Goal: Transaction & Acquisition: Purchase product/service

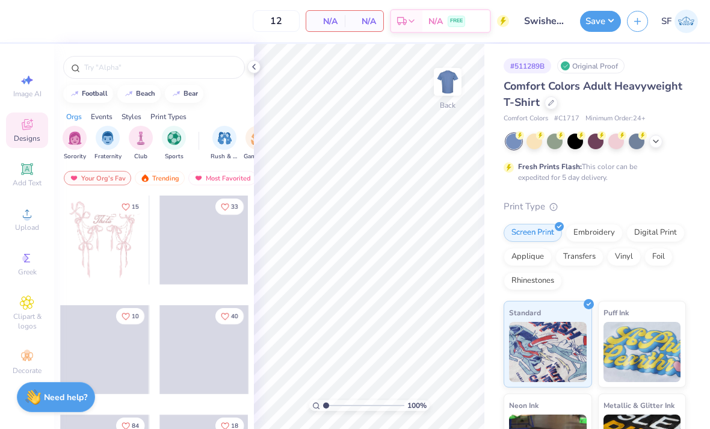
click at [608, 67] on div "Original Proof" at bounding box center [590, 65] width 67 height 15
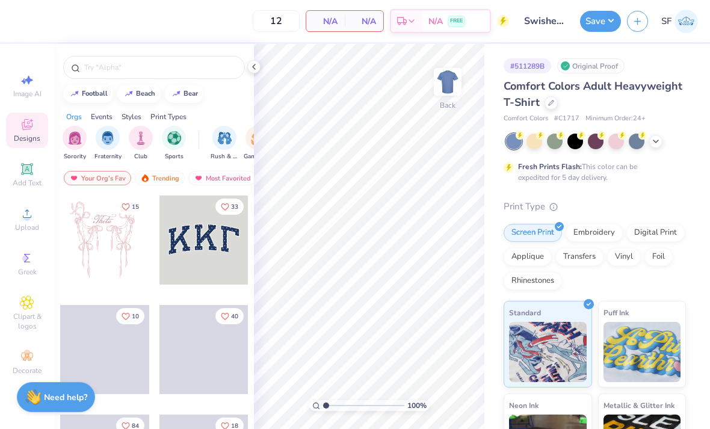
click at [594, 71] on div "Original Proof" at bounding box center [590, 65] width 67 height 15
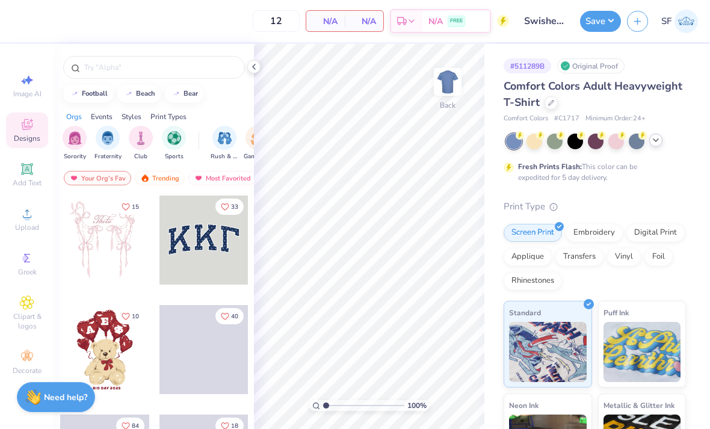
click at [655, 146] on div at bounding box center [655, 140] width 13 height 13
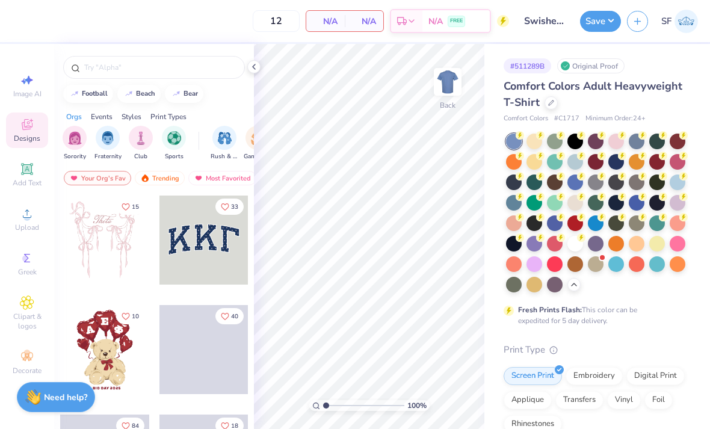
click at [687, 92] on div "# 511289B Original Proof Comfort Colors Adult Heavyweight T-Shirt Comfort Color…" at bounding box center [597, 380] width 226 height 672
click at [550, 103] on icon at bounding box center [551, 102] width 6 height 6
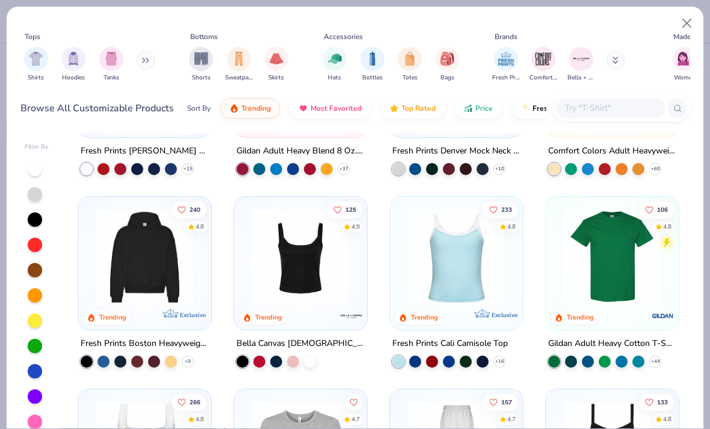
scroll to position [138, 0]
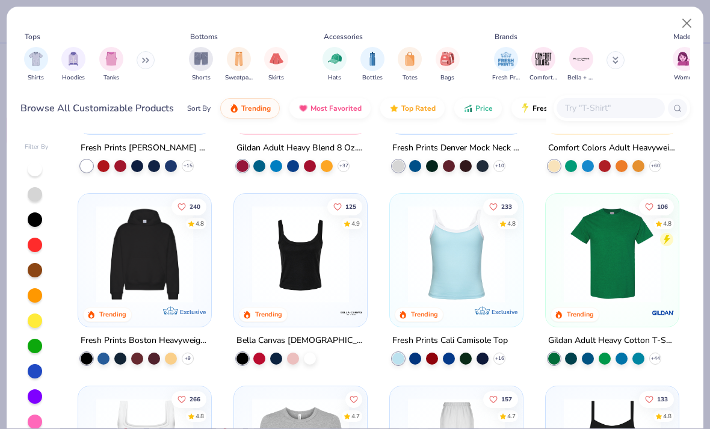
click at [600, 269] on img at bounding box center [612, 254] width 109 height 97
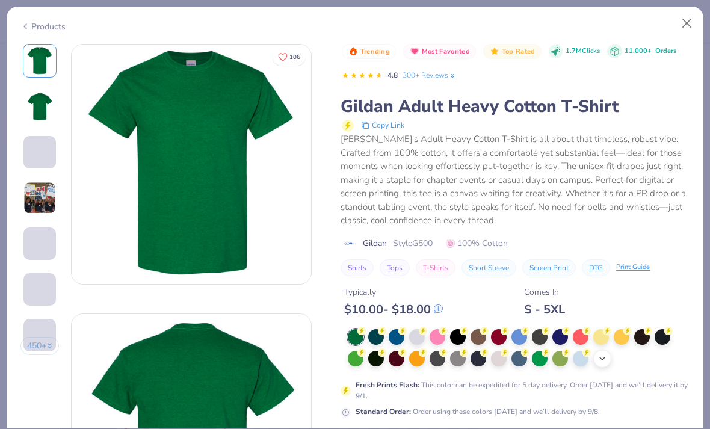
click at [610, 359] on div "+ 22" at bounding box center [602, 358] width 18 height 18
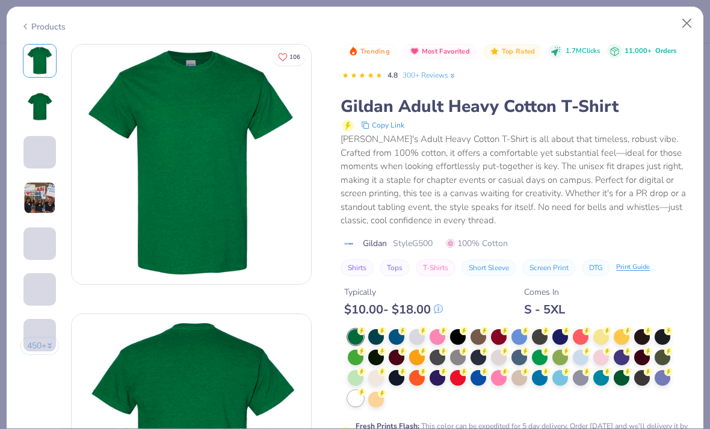
click at [362, 335] on circle at bounding box center [361, 331] width 8 height 8
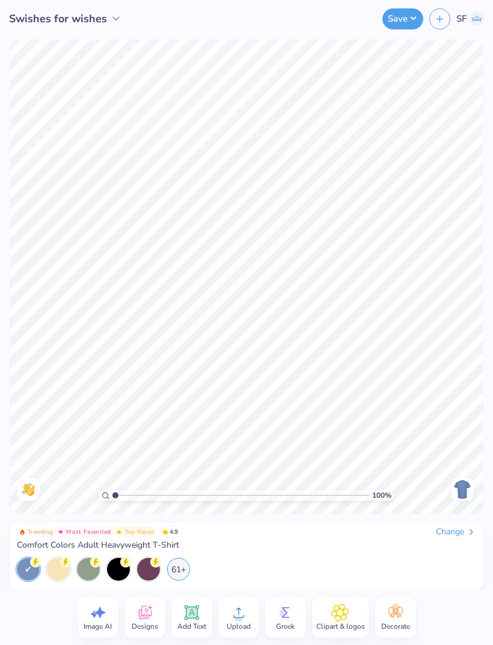
click at [461, 534] on div "Change" at bounding box center [456, 532] width 40 height 11
